Goal: Information Seeking & Learning: Learn about a topic

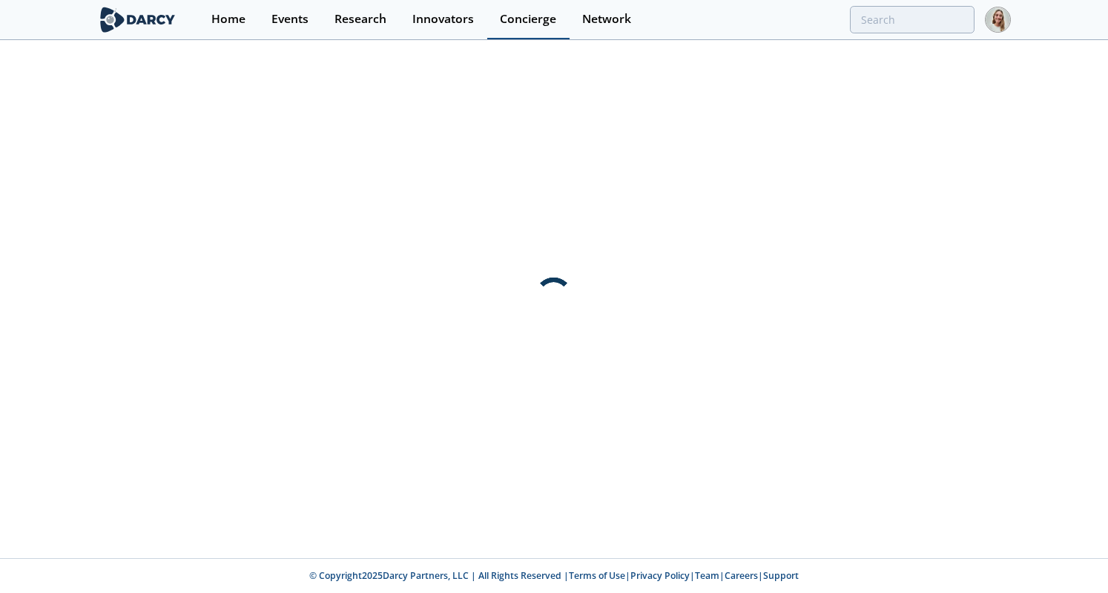
click at [516, 22] on div "Concierge" at bounding box center [528, 19] width 56 height 12
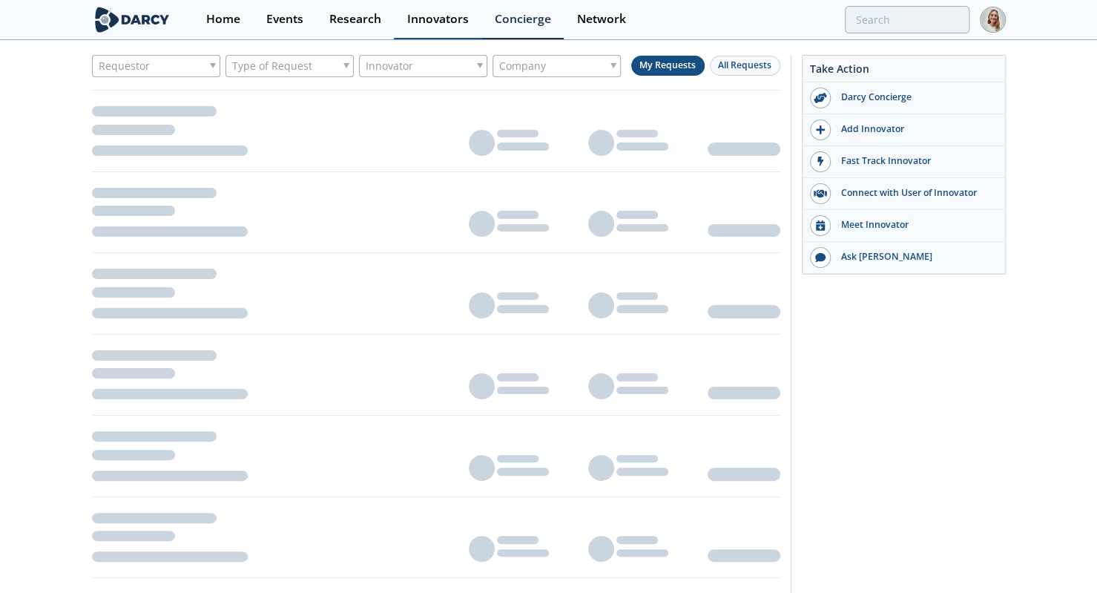
click at [427, 24] on div "Innovators" at bounding box center [438, 19] width 62 height 12
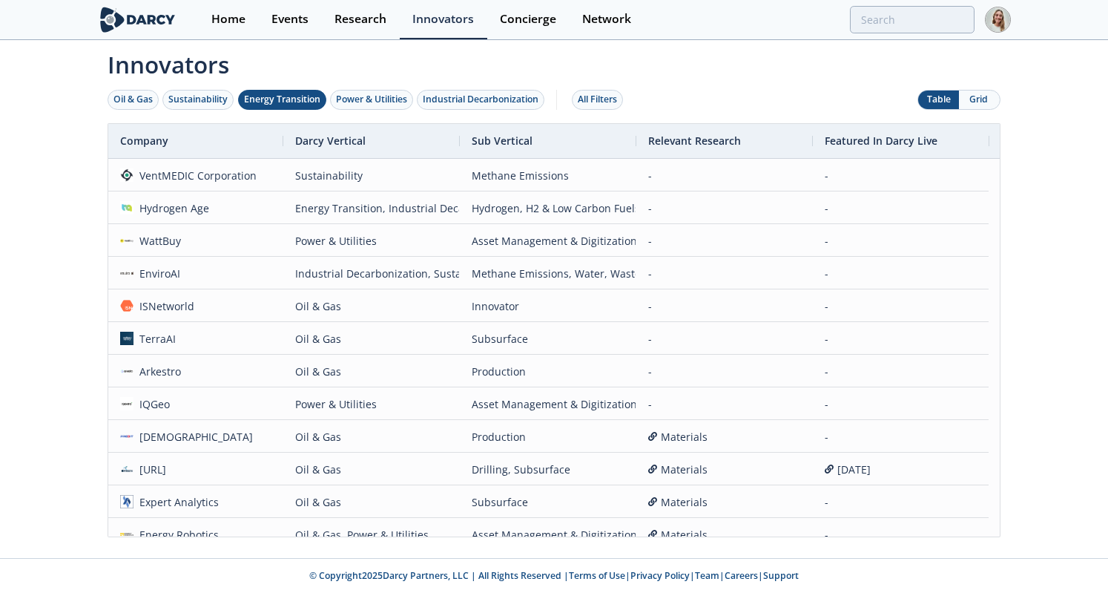
click at [280, 96] on div "Energy Transition" at bounding box center [282, 99] width 76 height 13
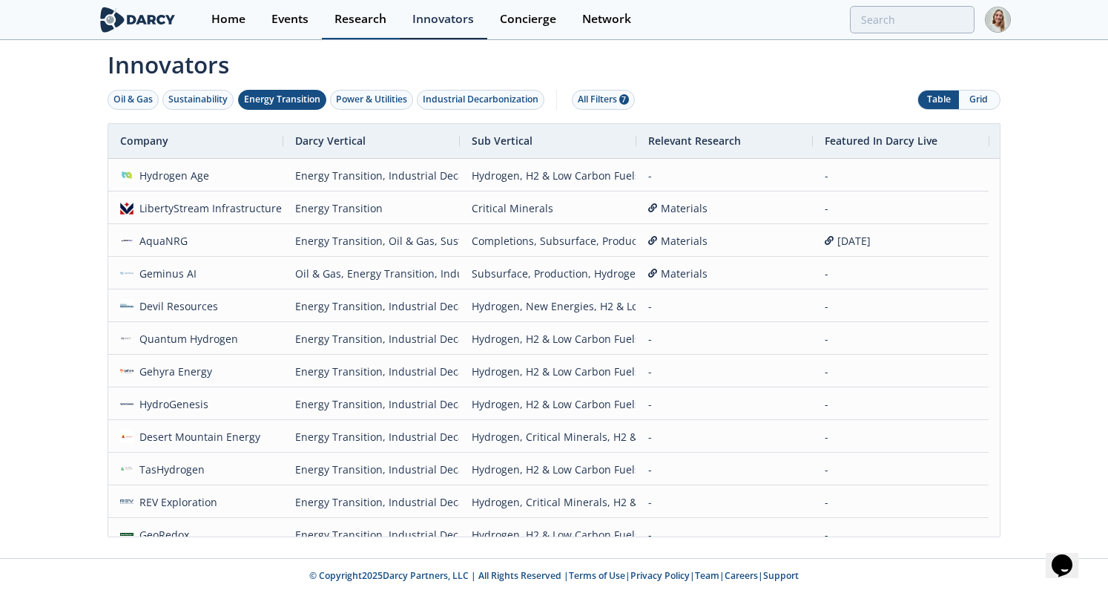
click at [375, 6] on link "Research" at bounding box center [361, 19] width 78 height 39
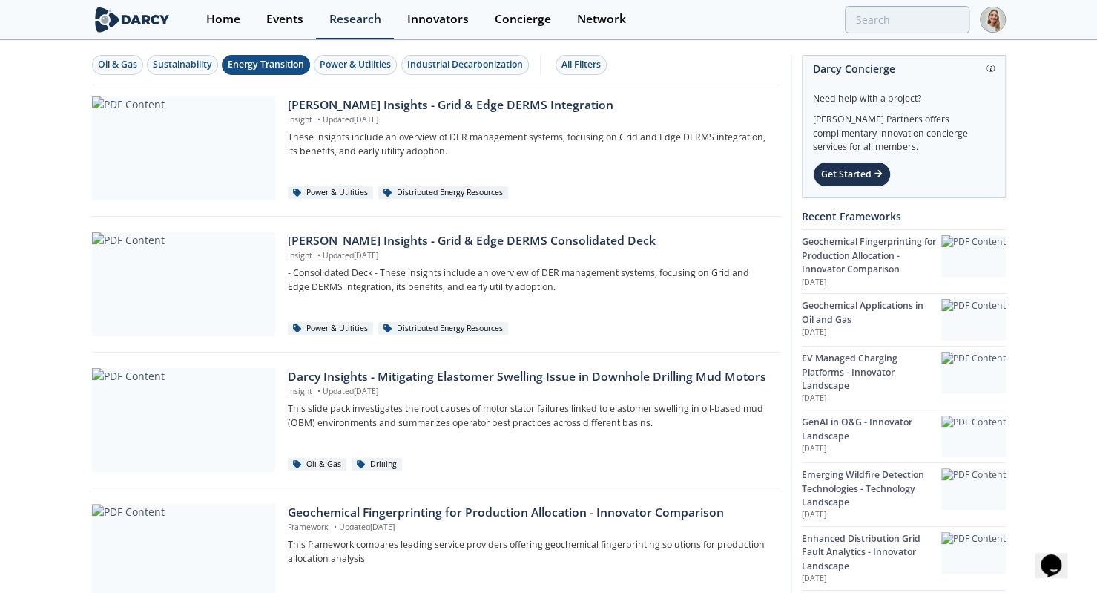
click at [292, 62] on div "Energy Transition" at bounding box center [266, 64] width 76 height 13
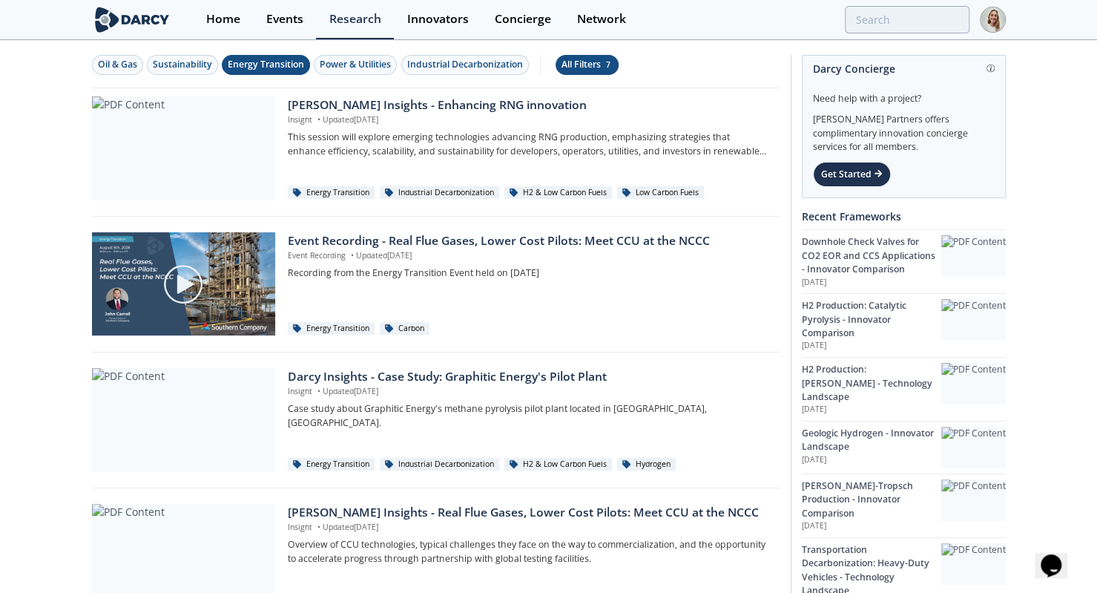
click at [593, 61] on div "All Filters 7" at bounding box center [587, 64] width 51 height 13
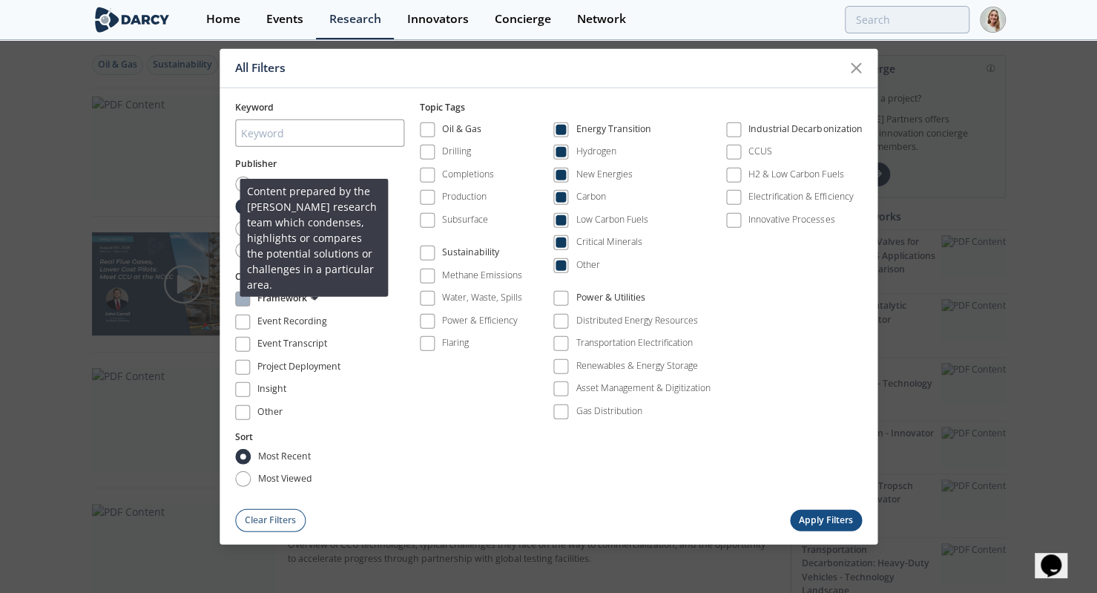
click at [315, 296] on img at bounding box center [314, 296] width 8 height 8
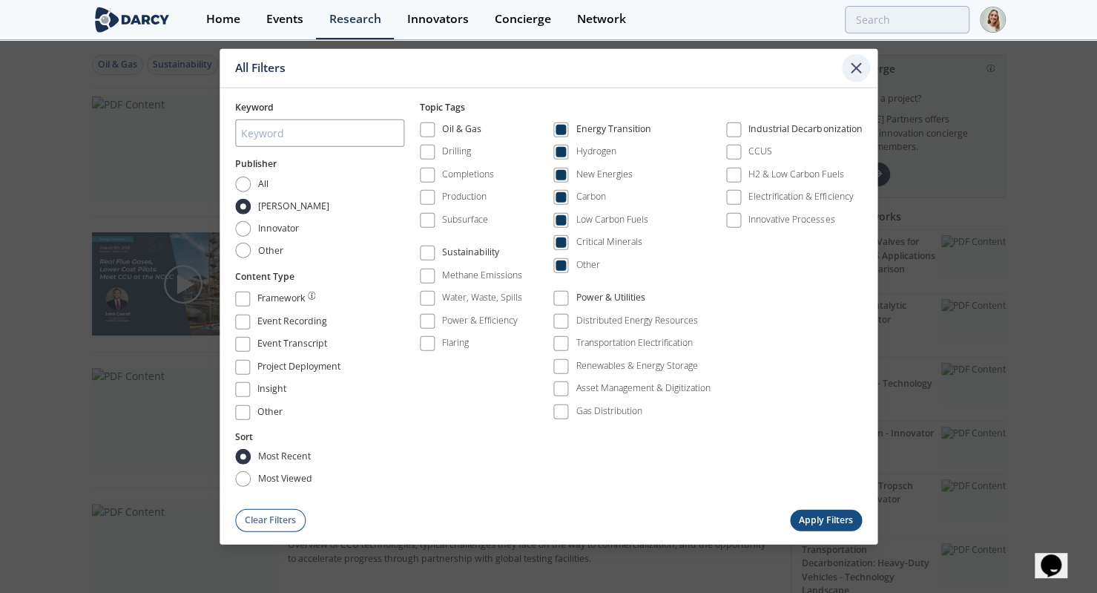
click at [860, 70] on icon at bounding box center [856, 68] width 18 height 18
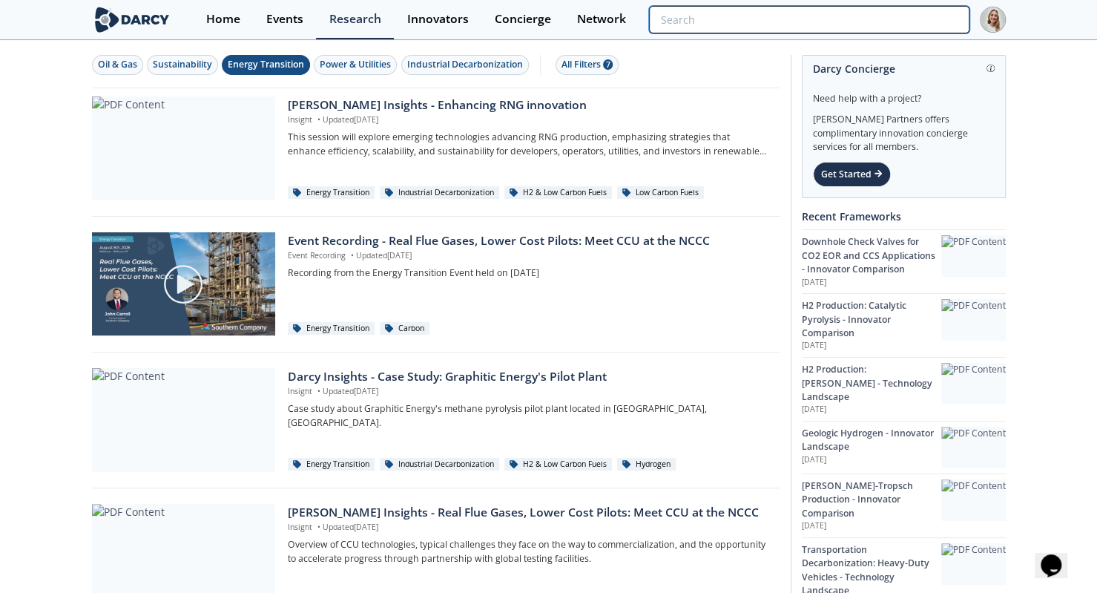
click at [905, 10] on input "search" at bounding box center [809, 19] width 320 height 27
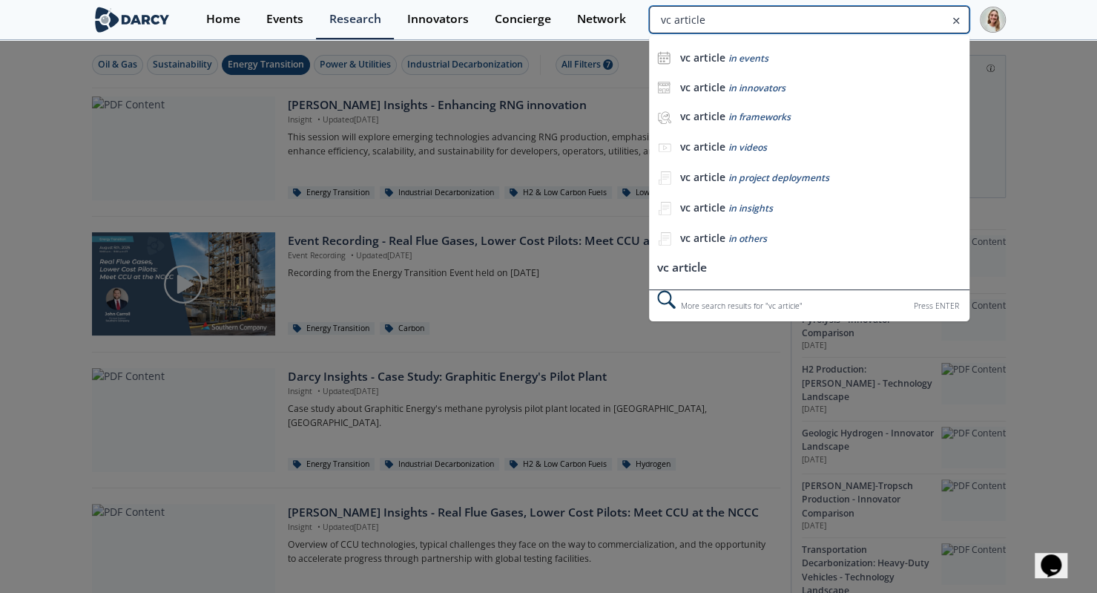
type input "vc article"
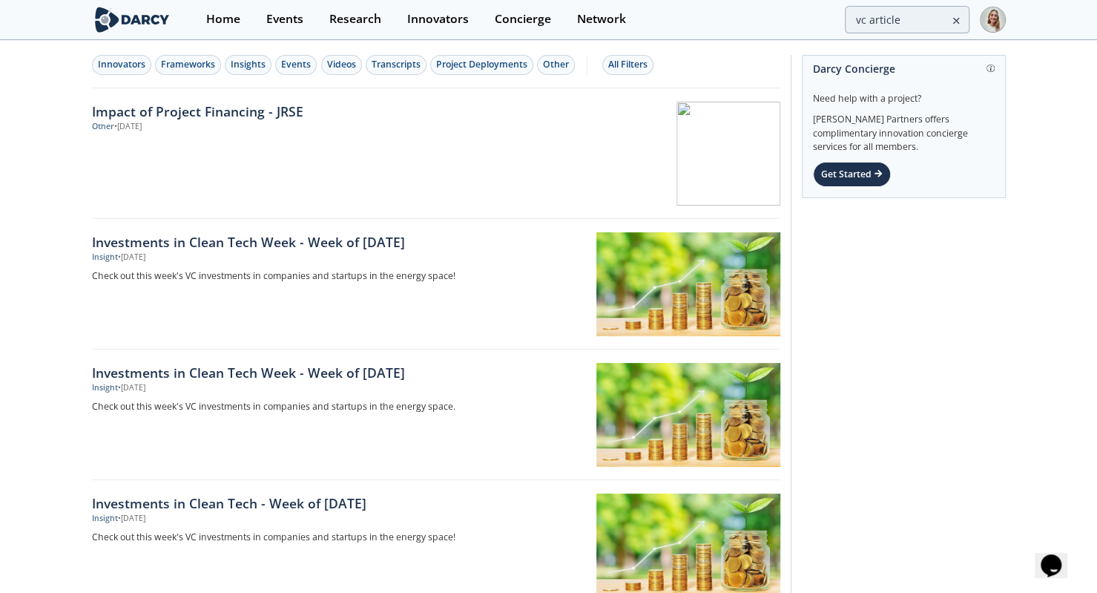
drag, startPoint x: 183, startPoint y: 252, endPoint x: 178, endPoint y: 280, distance: 27.9
click at [183, 252] on div "Insight • [DATE]" at bounding box center [337, 257] width 491 height 12
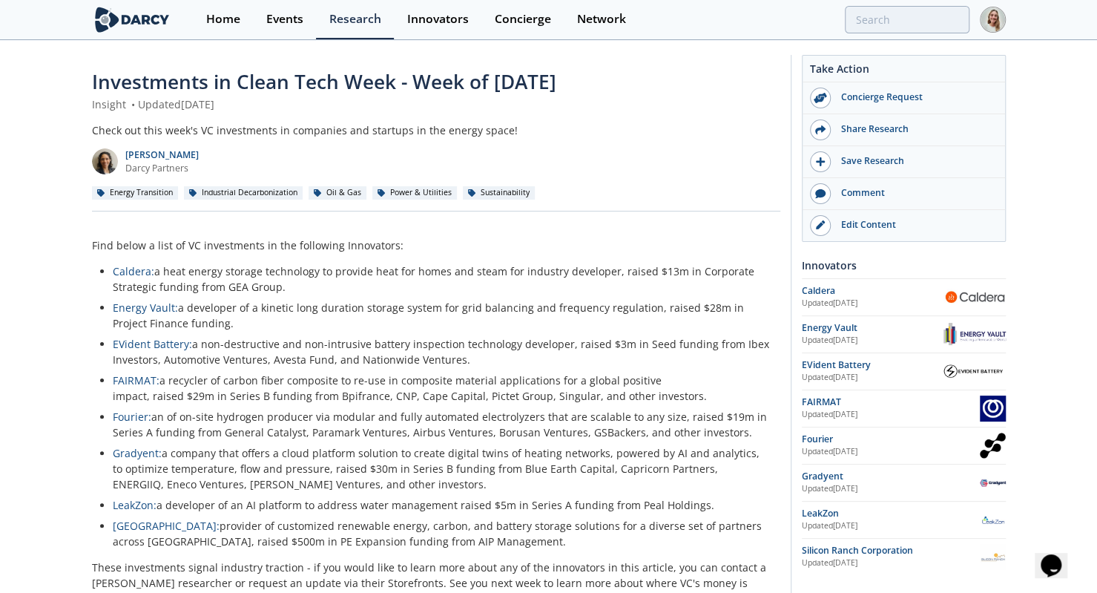
drag, startPoint x: 598, startPoint y: 84, endPoint x: 90, endPoint y: 96, distance: 508.2
click at [90, 96] on div "Investments in Clean Tech Week - Week of [DATE] Insight • Updated [DATE] Check …" at bounding box center [548, 503] width 1097 height 923
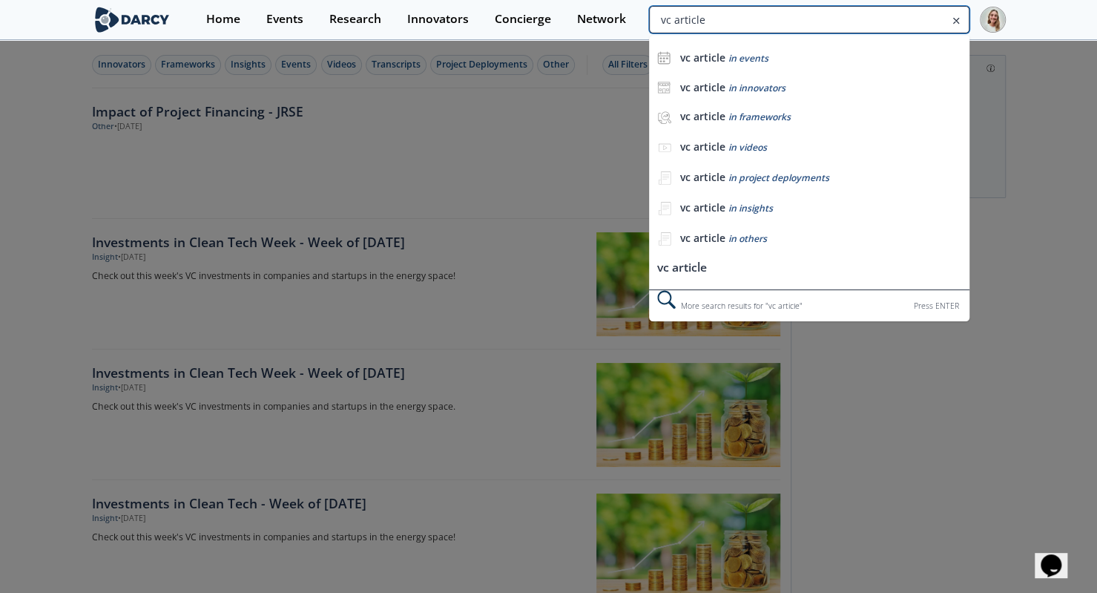
drag, startPoint x: 912, startPoint y: 22, endPoint x: 748, endPoint y: 24, distance: 164.0
click at [748, 24] on input "vc article" at bounding box center [809, 19] width 320 height 27
type input "investment"
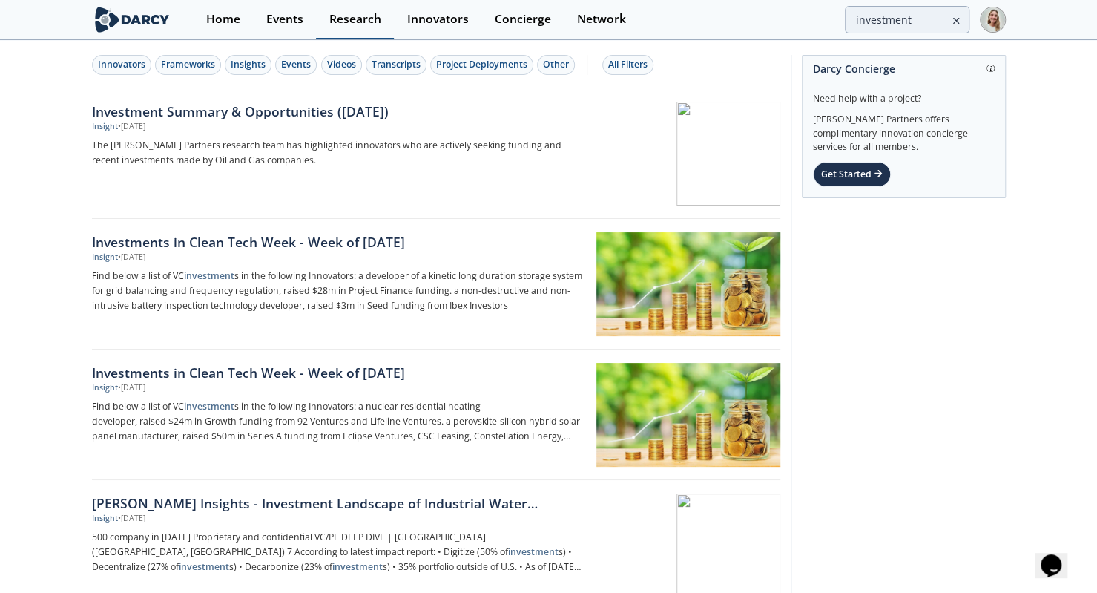
click at [335, 27] on link "Research" at bounding box center [355, 19] width 78 height 39
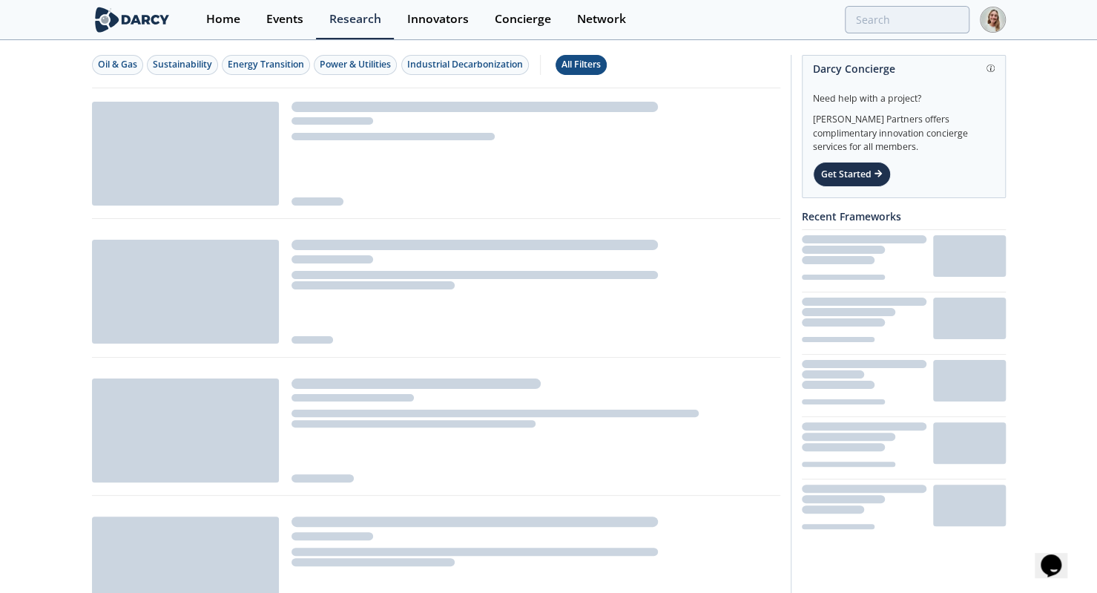
click at [580, 66] on div "All Filters" at bounding box center [581, 64] width 39 height 13
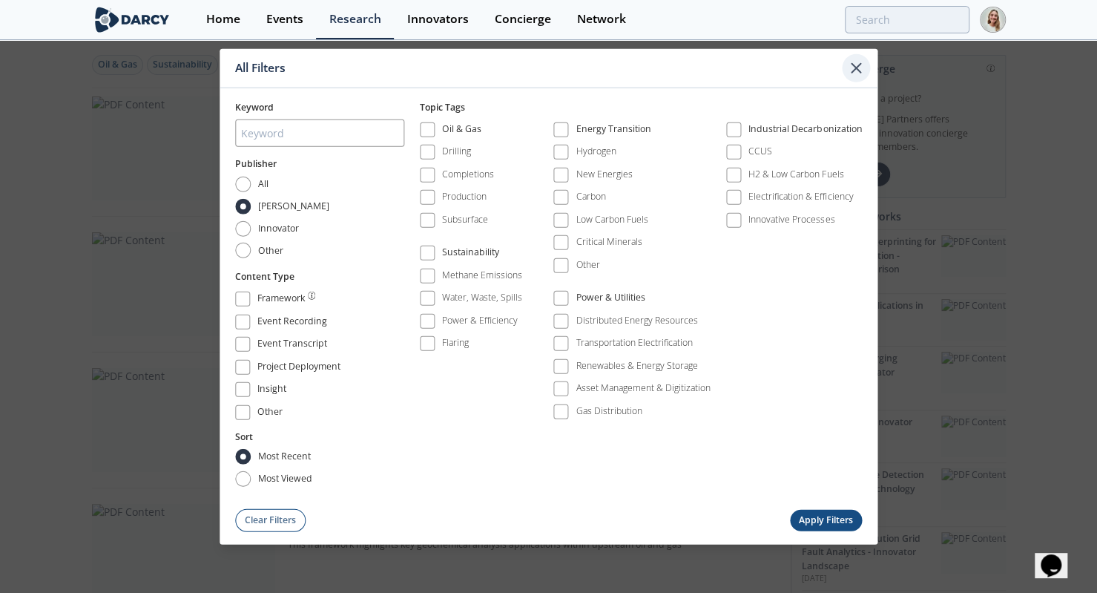
click at [856, 75] on icon at bounding box center [856, 68] width 18 height 18
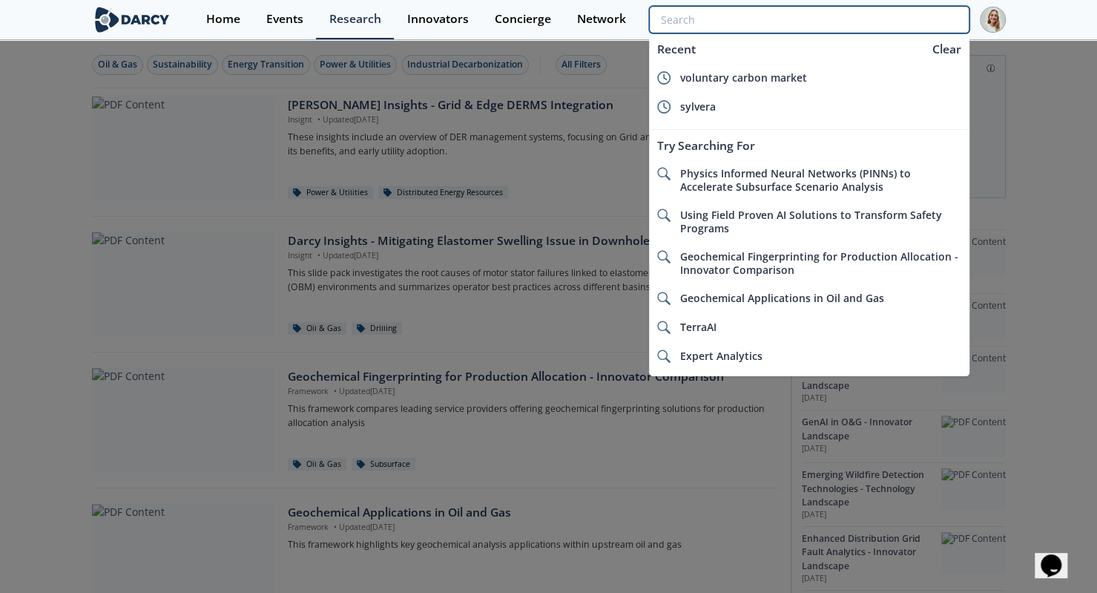
click at [889, 24] on input "search" at bounding box center [809, 19] width 320 height 27
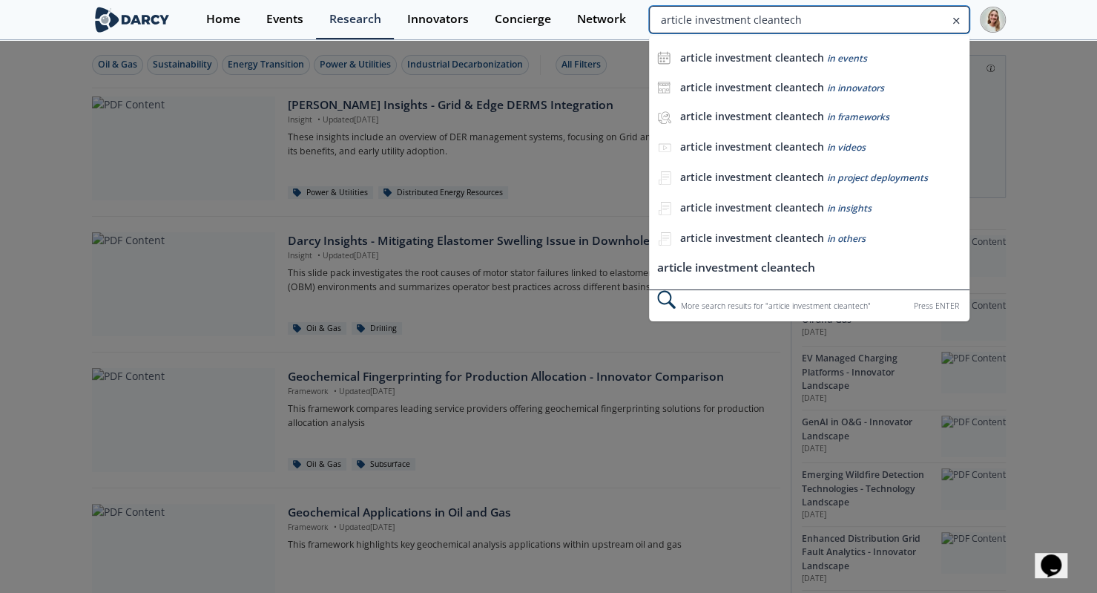
type input "article investment cleantech"
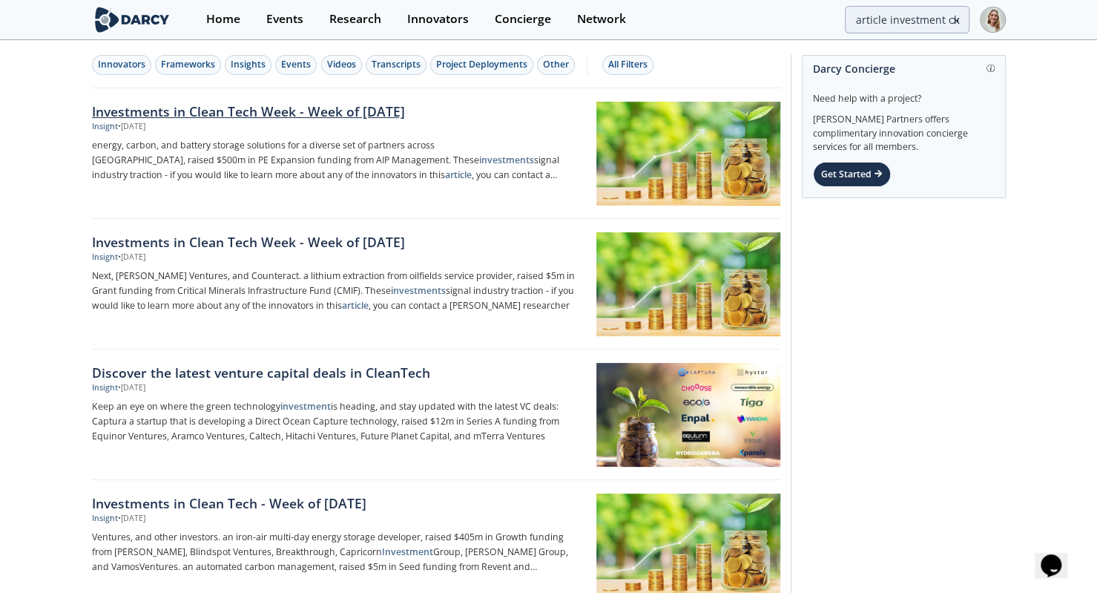
drag, startPoint x: 328, startPoint y: 119, endPoint x: 331, endPoint y: 133, distance: 13.7
click at [328, 120] on div "Investments in Clean Tech Week - Week of [DATE] Insight • [DATE] energy, carbon…" at bounding box center [342, 154] width 501 height 104
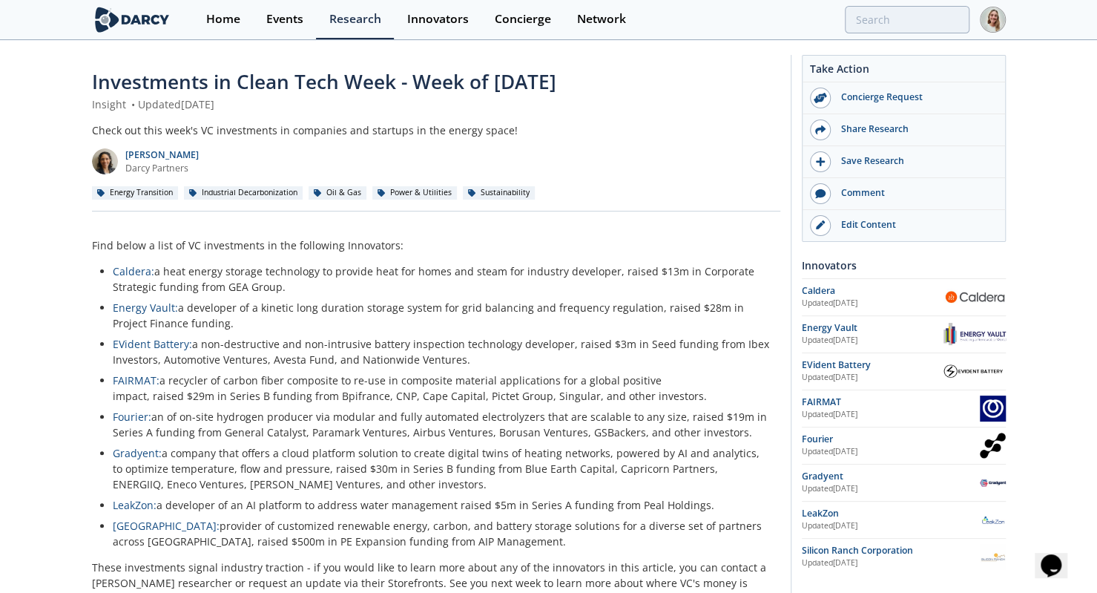
drag, startPoint x: 493, startPoint y: 83, endPoint x: 597, endPoint y: 78, distance: 104.7
click at [597, 78] on div "Investments in Clean Tech Week - Week of [DATE]" at bounding box center [436, 81] width 688 height 29
click at [556, 81] on span "Investments in Clean Tech Week - Week of [DATE]" at bounding box center [324, 81] width 464 height 27
click at [649, 105] on div "Insight • Updated [DATE]" at bounding box center [436, 104] width 688 height 16
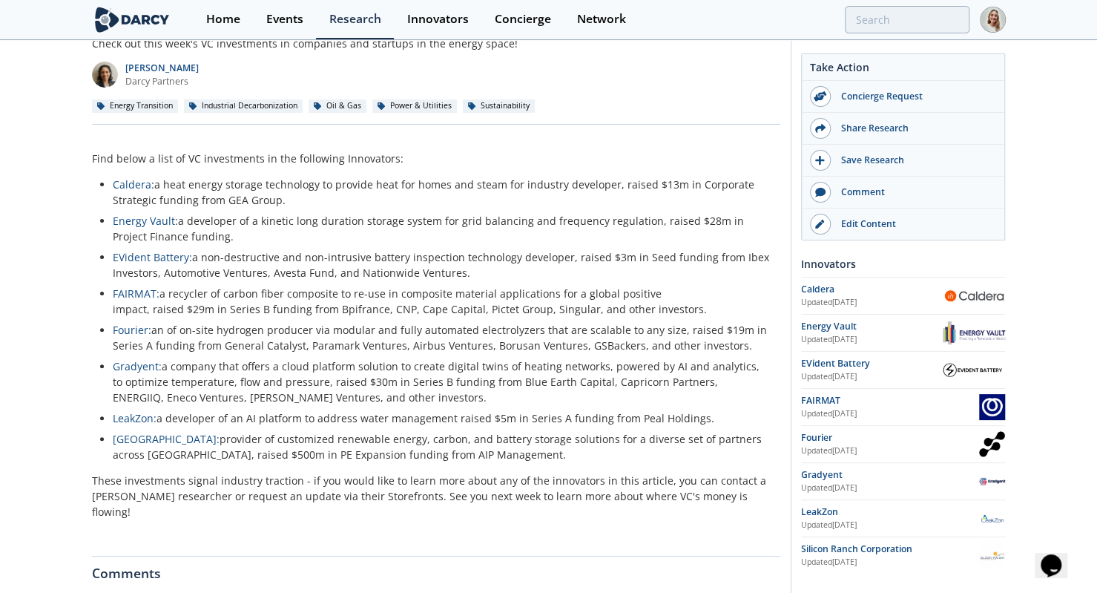
scroll to position [86, 0]
drag, startPoint x: 648, startPoint y: 183, endPoint x: 674, endPoint y: 176, distance: 27.0
click at [674, 176] on div "Find below a list of VC investments in the following Innovators: Caldera: a hea…" at bounding box center [436, 340] width 688 height 379
drag, startPoint x: 692, startPoint y: 182, endPoint x: 157, endPoint y: 209, distance: 536.2
click at [157, 209] on ul "Caldera: a heat energy storage technology to provide heat for homes and steam f…" at bounding box center [436, 320] width 668 height 286
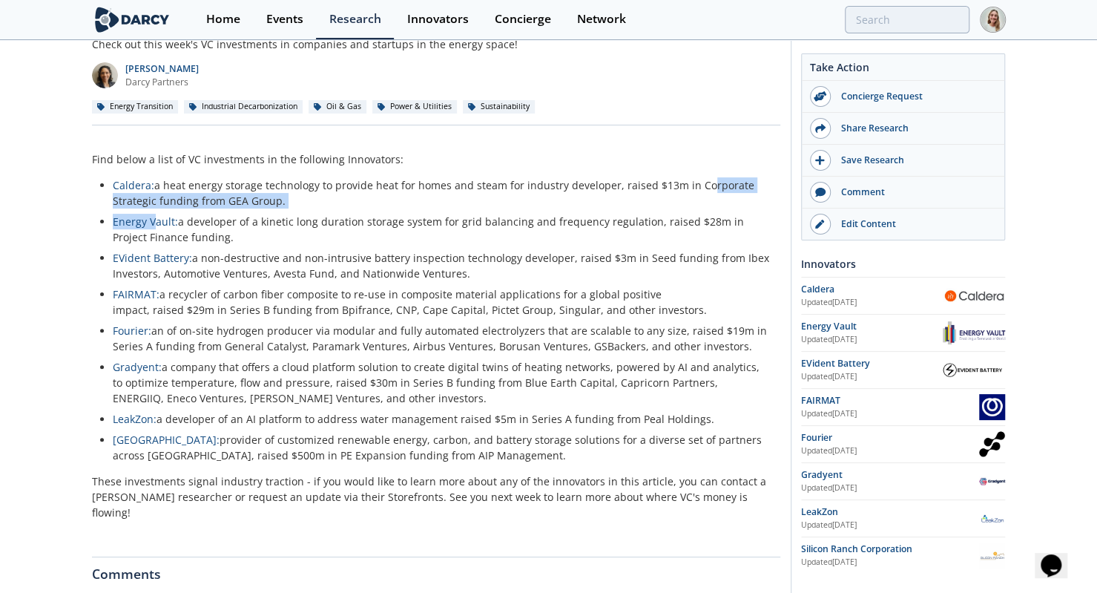
click at [222, 205] on li "Caldera: a heat energy storage technology to provide heat for homes and steam f…" at bounding box center [441, 192] width 657 height 31
click at [225, 202] on li "Caldera: a heat energy storage technology to provide heat for homes and steam f…" at bounding box center [441, 192] width 657 height 31
click at [306, 204] on li "Caldera: a heat energy storage technology to provide heat for homes and steam f…" at bounding box center [441, 192] width 657 height 31
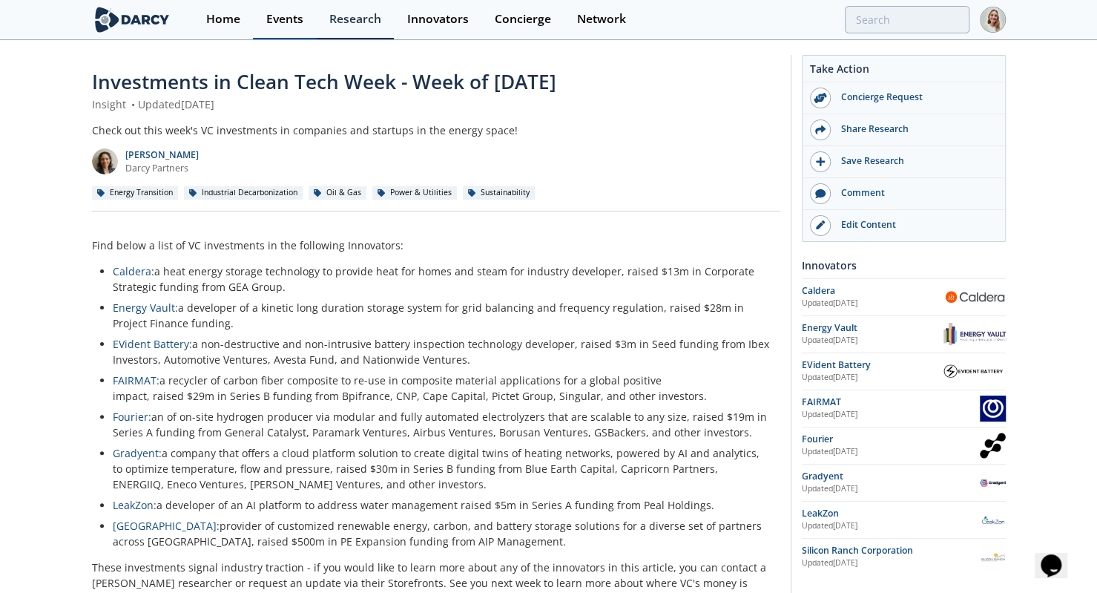
click at [288, 23] on div "Events" at bounding box center [284, 19] width 37 height 12
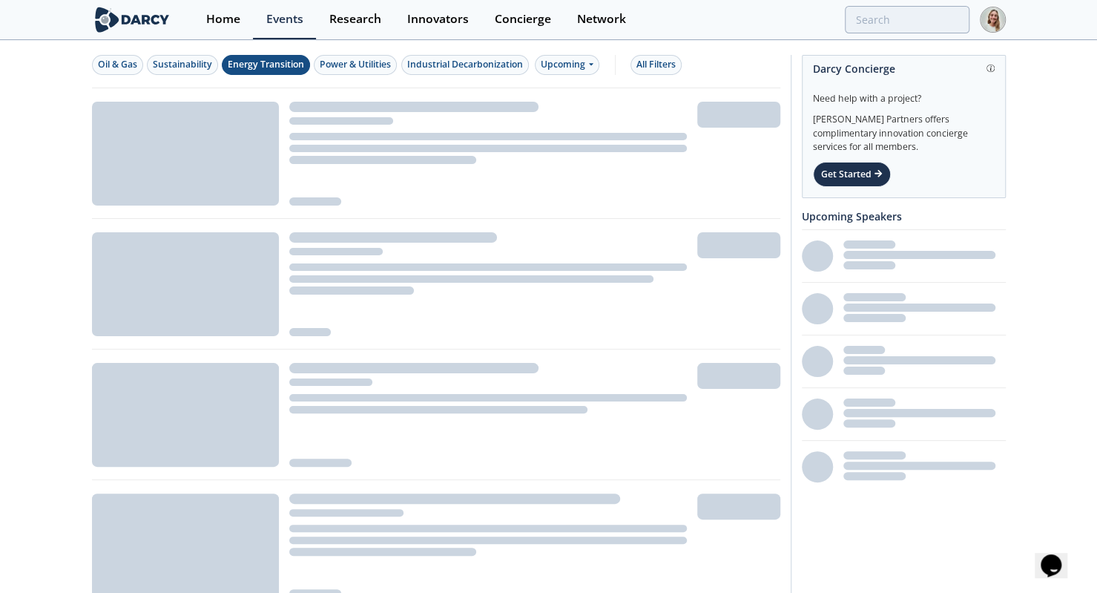
click at [286, 57] on button "Energy Transition" at bounding box center [266, 65] width 88 height 20
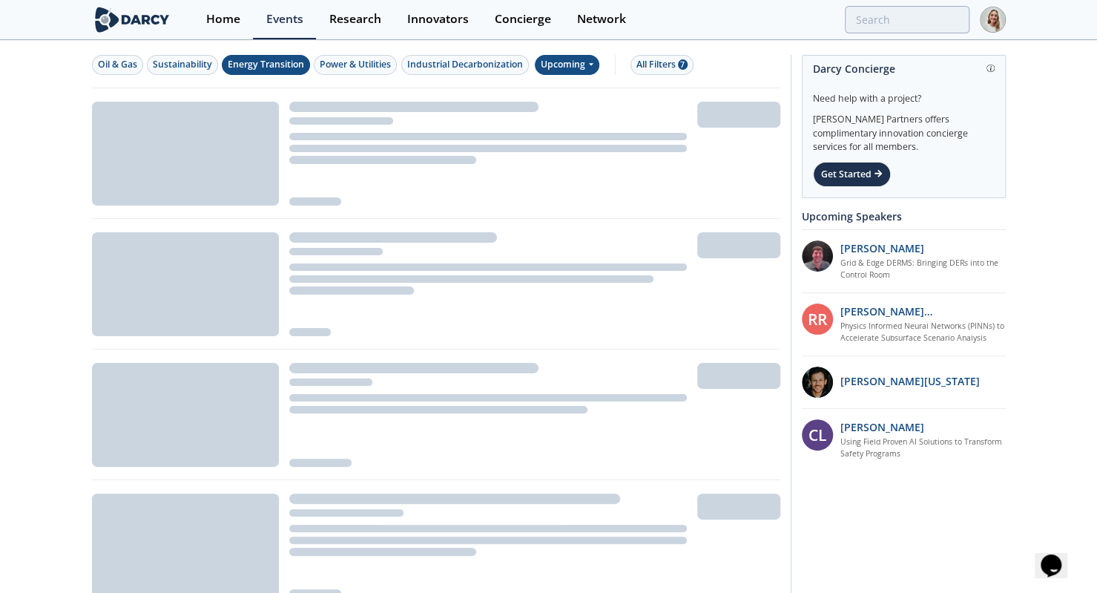
click at [553, 62] on div "Upcoming" at bounding box center [567, 65] width 65 height 20
click at [570, 116] on div "Past" at bounding box center [583, 113] width 92 height 24
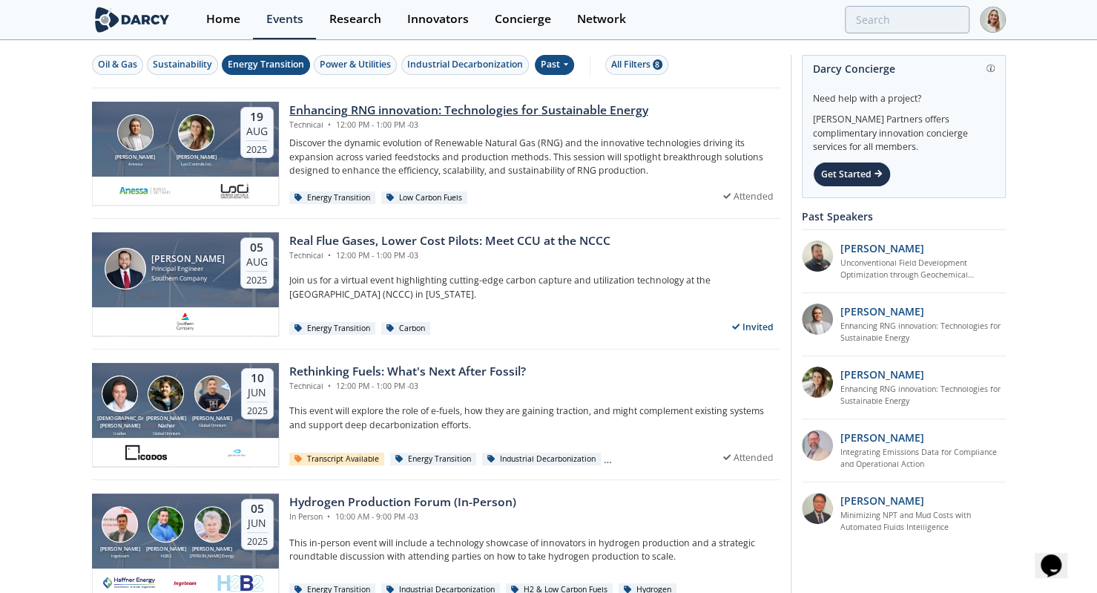
click at [394, 123] on div "Technical • 12:00 PM - 1:00 PM -03" at bounding box center [468, 125] width 359 height 12
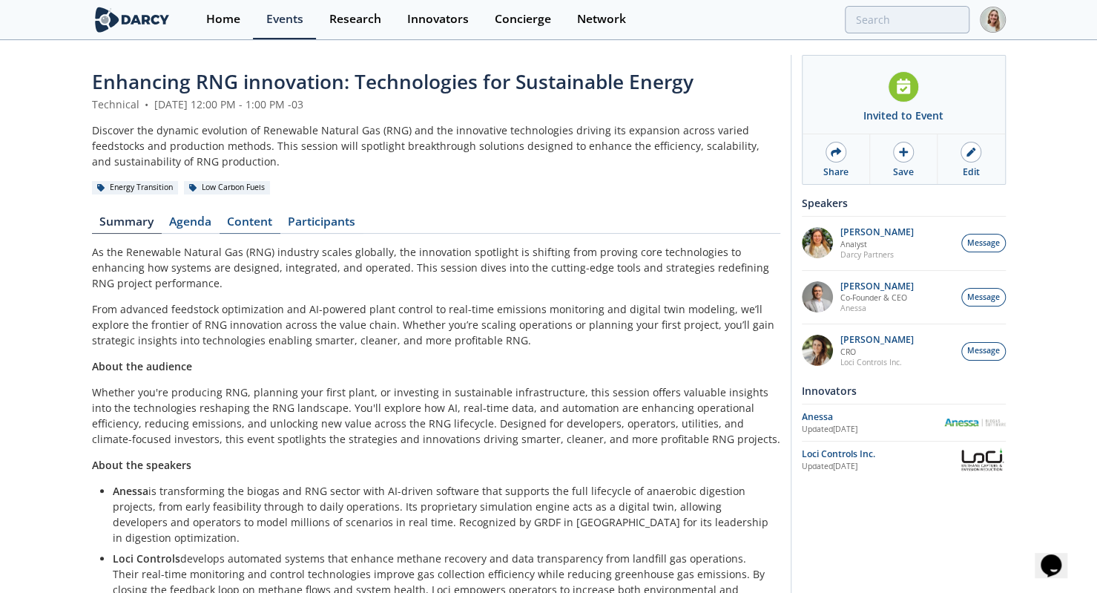
click at [252, 222] on link "Content" at bounding box center [250, 225] width 61 height 18
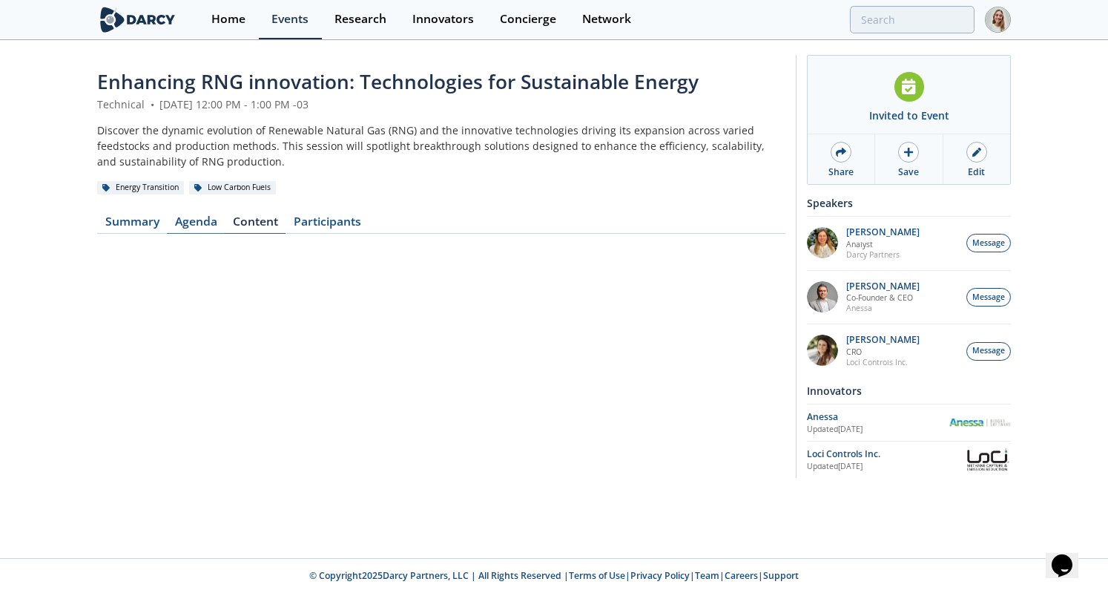
click at [187, 221] on link "Agenda" at bounding box center [196, 225] width 58 height 18
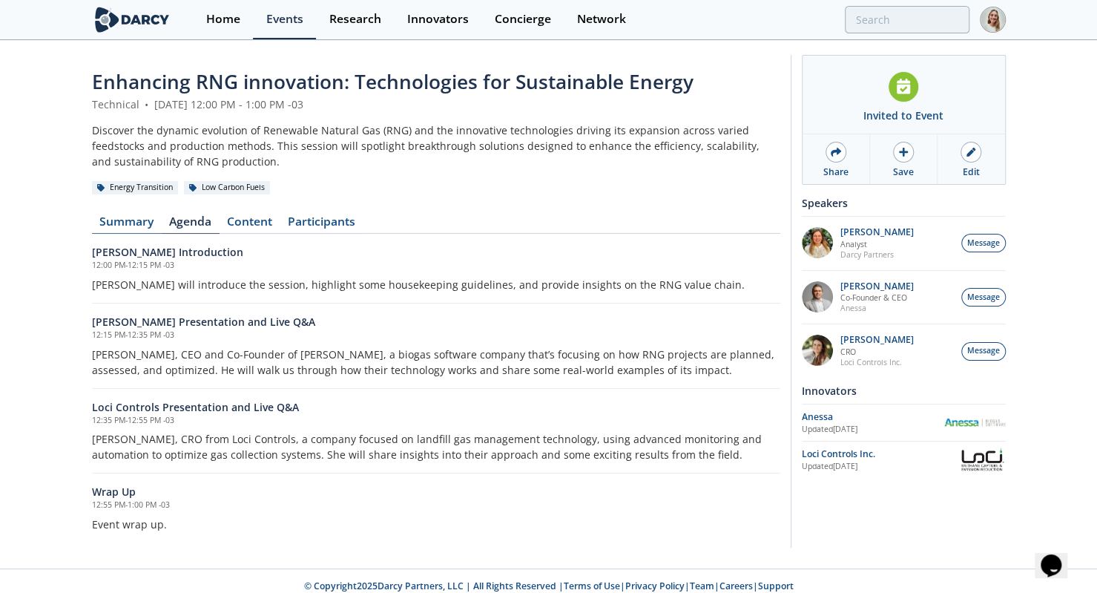
click at [141, 228] on link "Summary" at bounding box center [127, 225] width 70 height 18
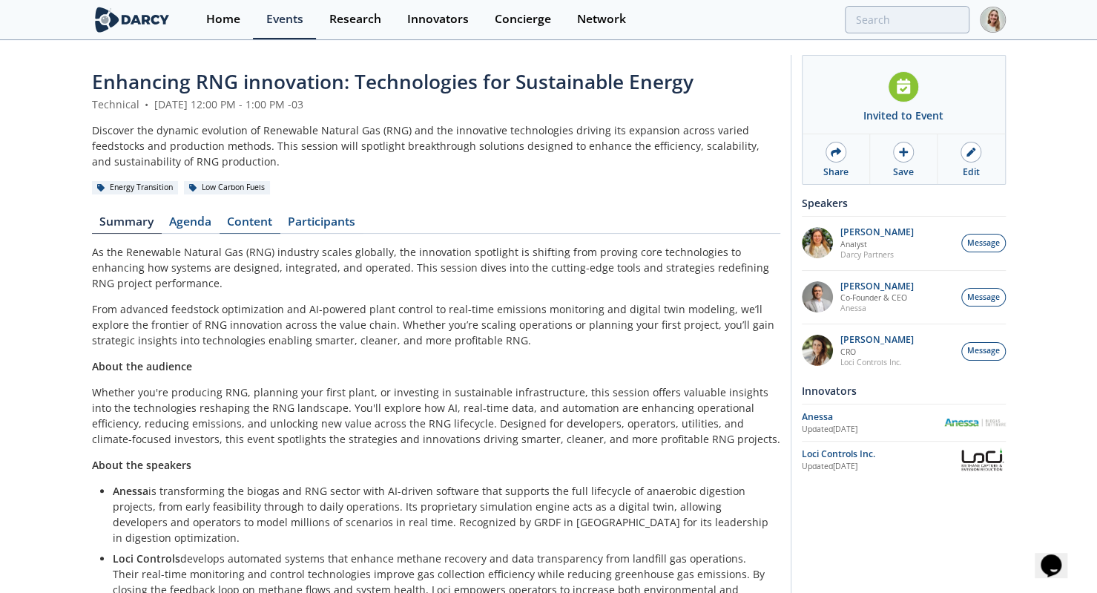
click at [238, 225] on link "Content" at bounding box center [250, 225] width 61 height 18
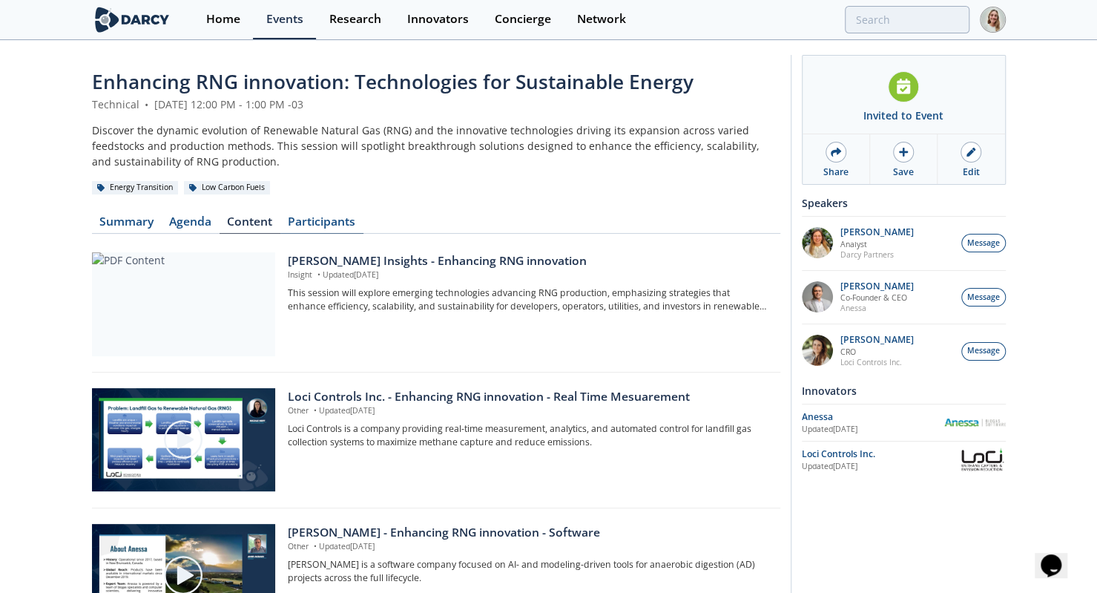
drag, startPoint x: 316, startPoint y: 220, endPoint x: 301, endPoint y: 220, distance: 14.8
click at [317, 220] on link "Participants" at bounding box center [321, 225] width 83 height 18
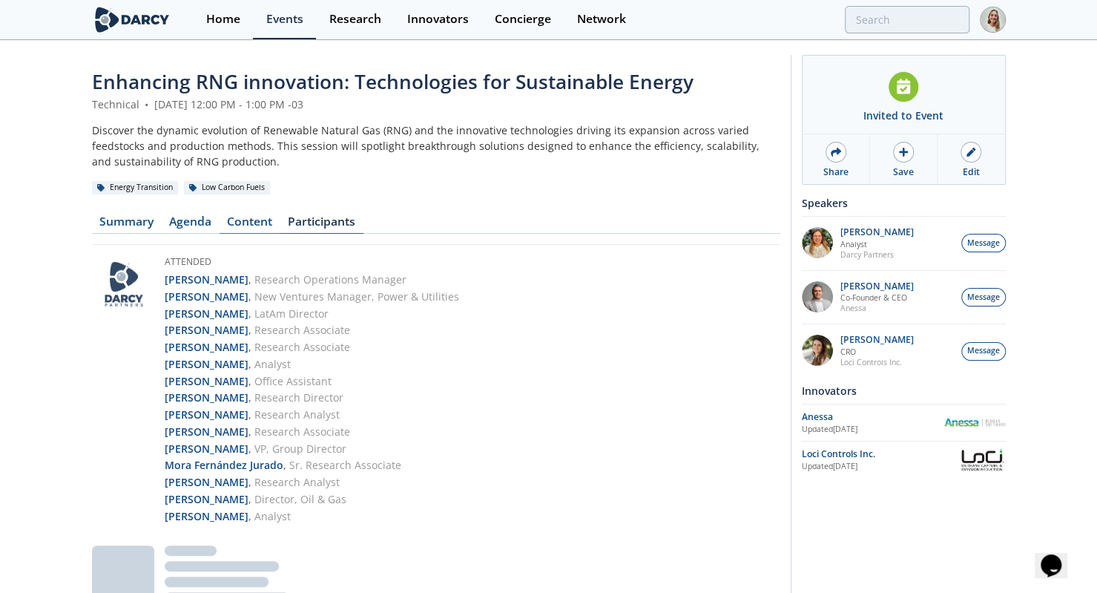
click at [236, 225] on link "Content" at bounding box center [250, 225] width 61 height 18
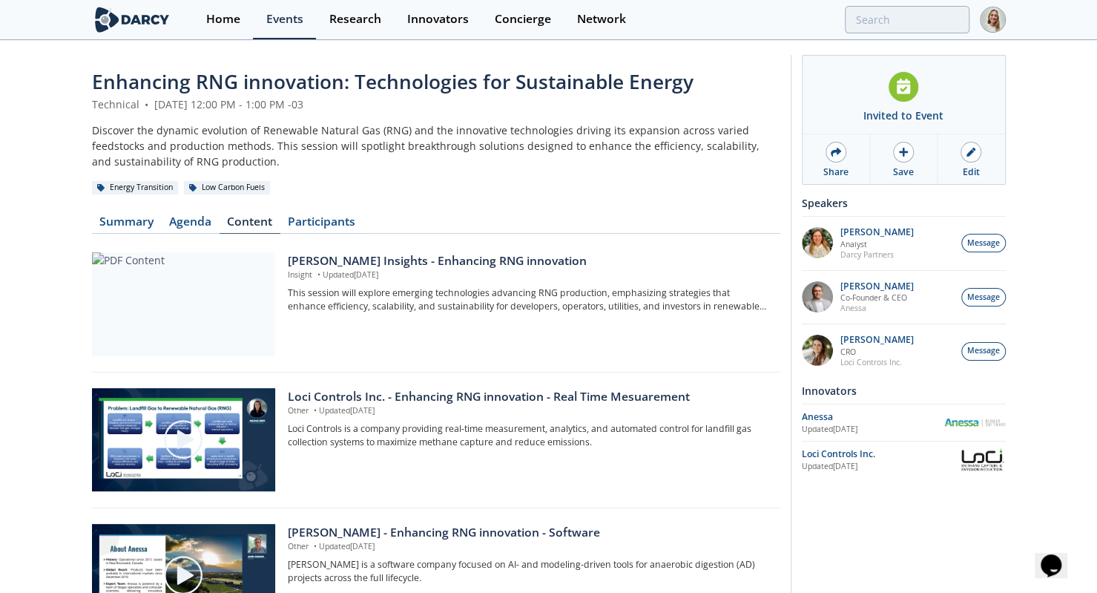
click at [119, 23] on img at bounding box center [132, 20] width 81 height 26
